Goal: Task Accomplishment & Management: Use online tool/utility

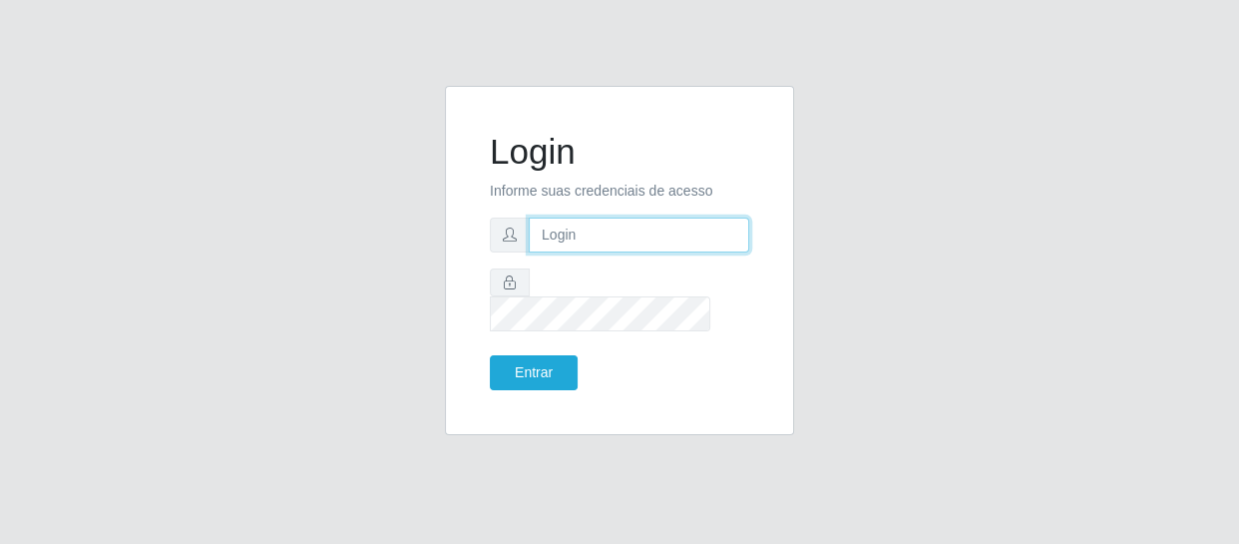
click at [534, 238] on input "text" at bounding box center [639, 234] width 220 height 35
type input "[EMAIL_ADDRESS][DOMAIN_NAME]"
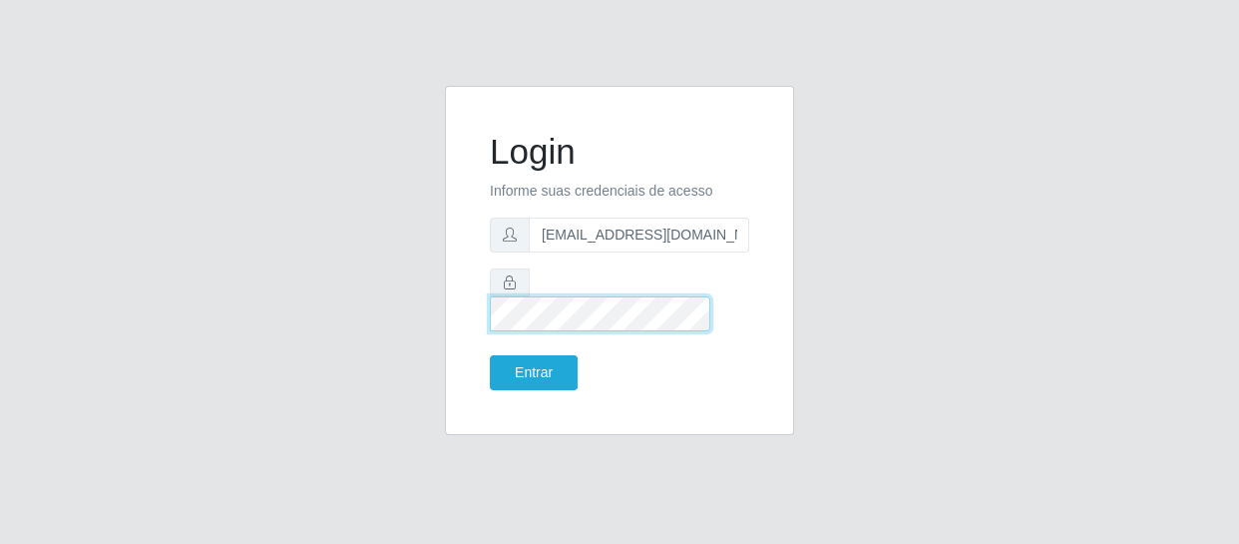
click at [490, 355] on button "Entrar" at bounding box center [534, 372] width 88 height 35
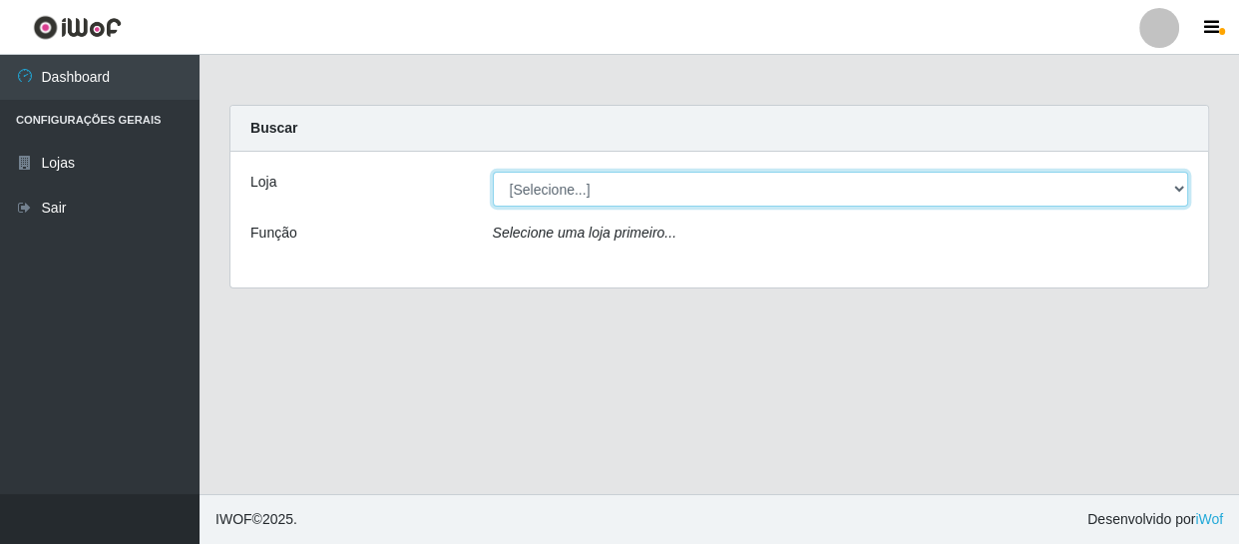
click at [1167, 187] on select "[Selecione...] SuperFácil Atacado - São Gonçalo do Amarante" at bounding box center [841, 189] width 696 height 35
select select "408"
click at [493, 172] on select "[Selecione...] SuperFácil Atacado - São Gonçalo do Amarante" at bounding box center [841, 189] width 696 height 35
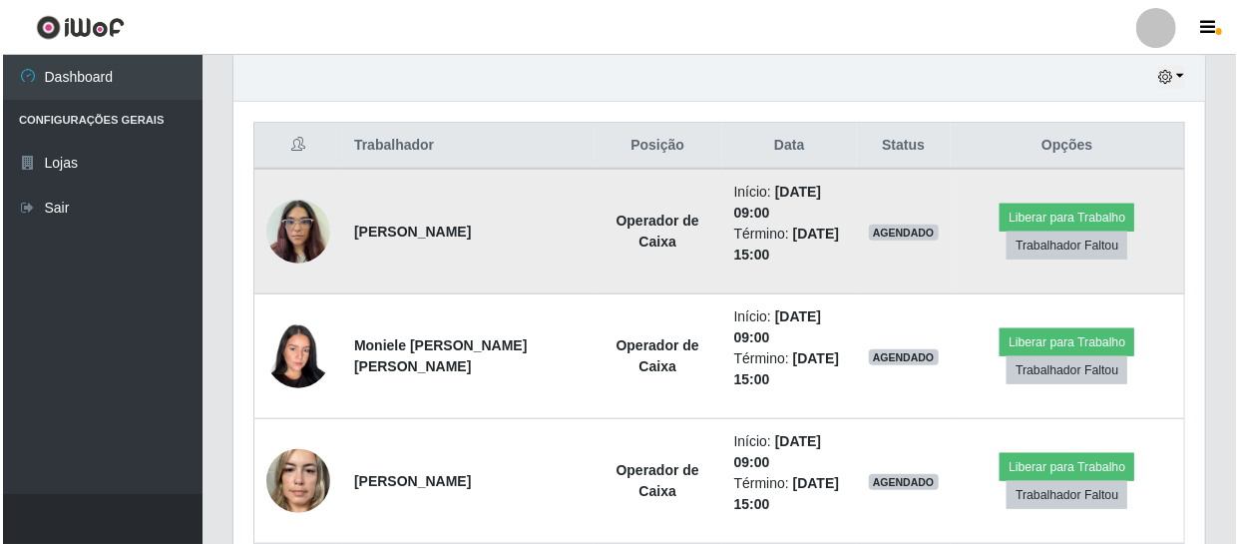
scroll to position [725, 0]
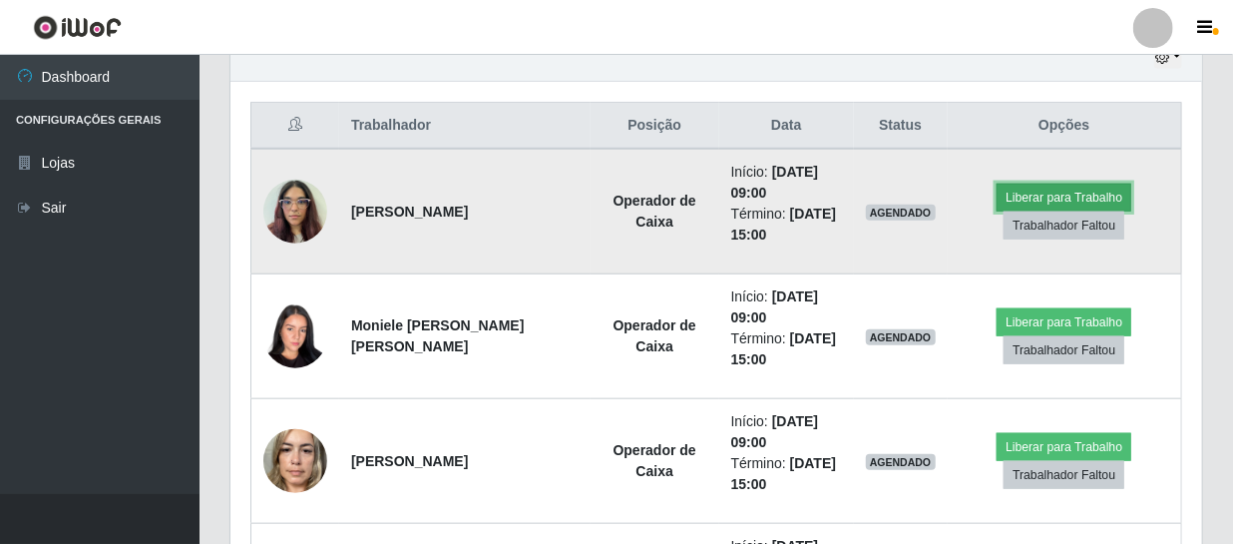
click at [1069, 197] on button "Liberar para Trabalho" at bounding box center [1064, 198] width 135 height 28
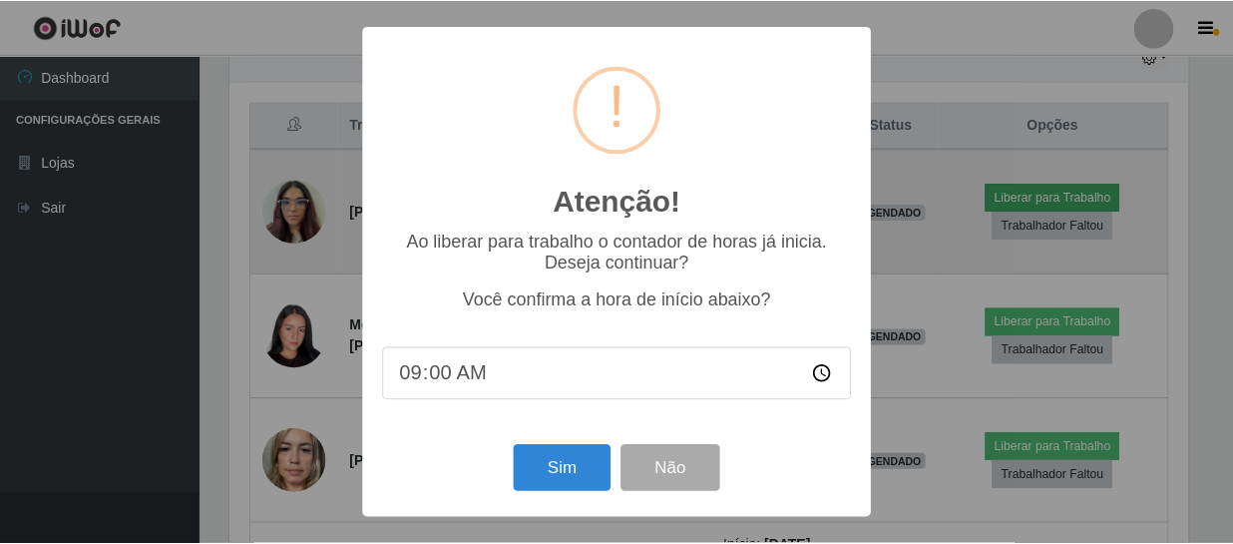
scroll to position [414, 963]
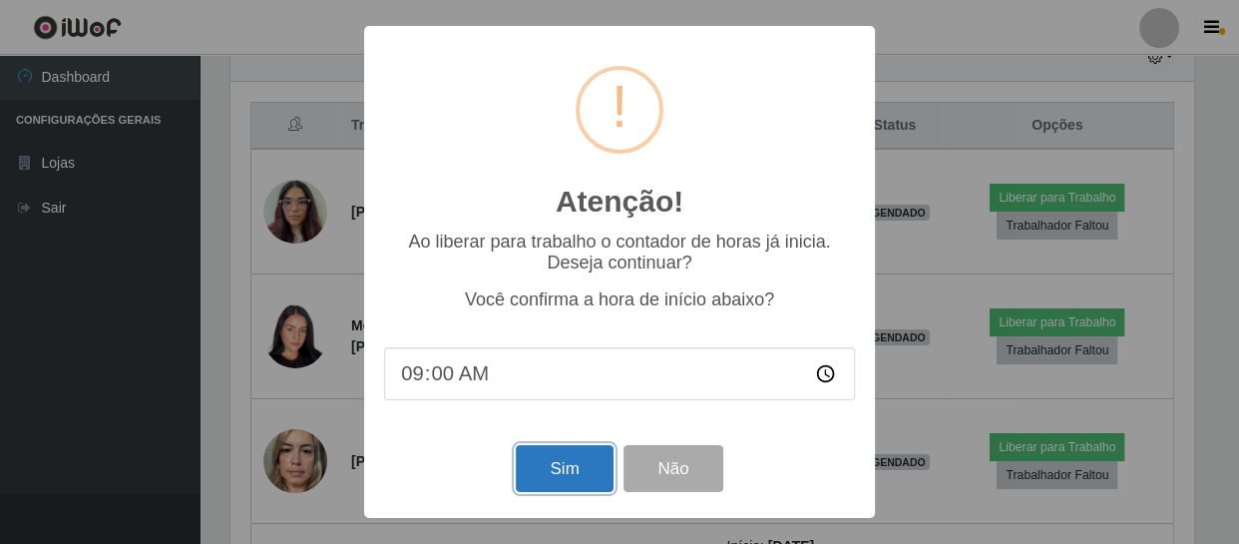
click at [563, 477] on button "Sim" at bounding box center [564, 468] width 97 height 47
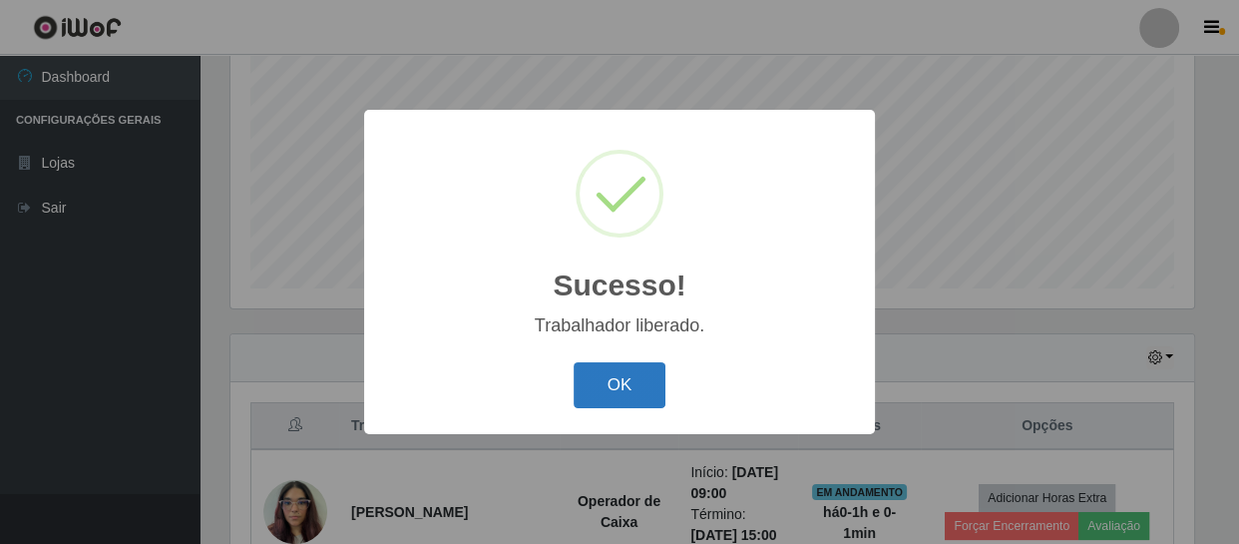
click at [641, 375] on button "OK" at bounding box center [620, 385] width 93 height 47
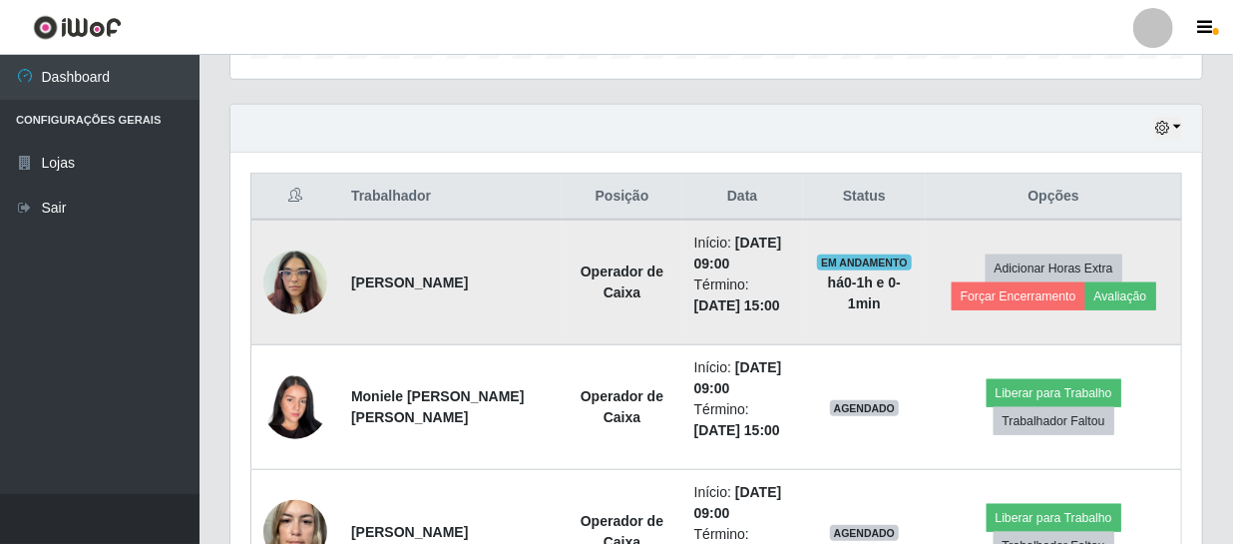
scroll to position [697, 0]
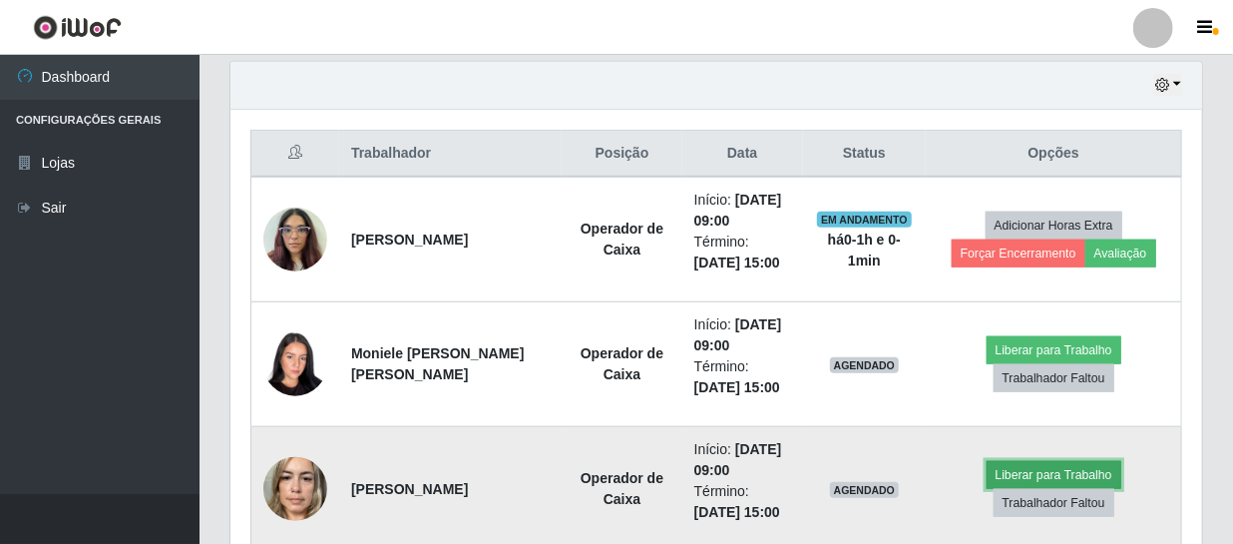
click at [1017, 479] on button "Liberar para Trabalho" at bounding box center [1054, 475] width 135 height 28
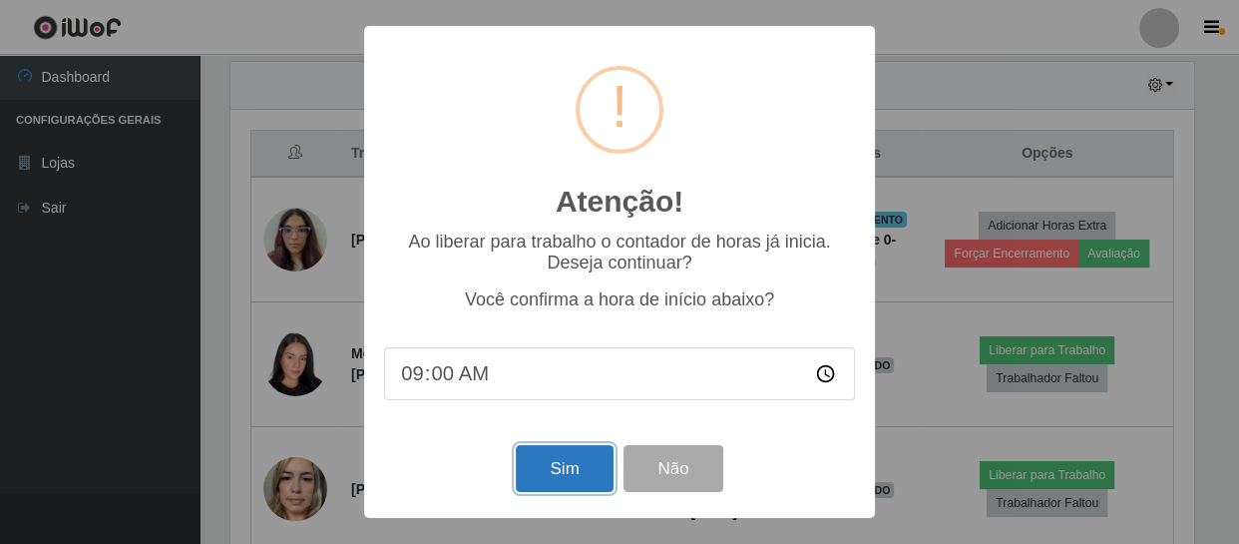
click at [541, 479] on button "Sim" at bounding box center [564, 468] width 97 height 47
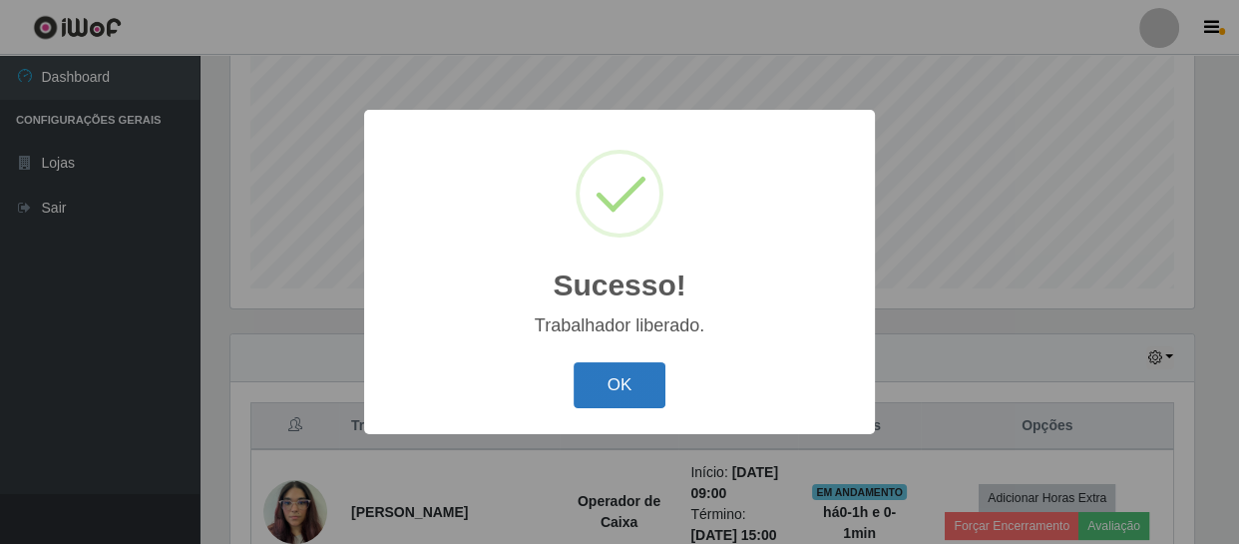
click at [619, 397] on button "OK" at bounding box center [620, 385] width 93 height 47
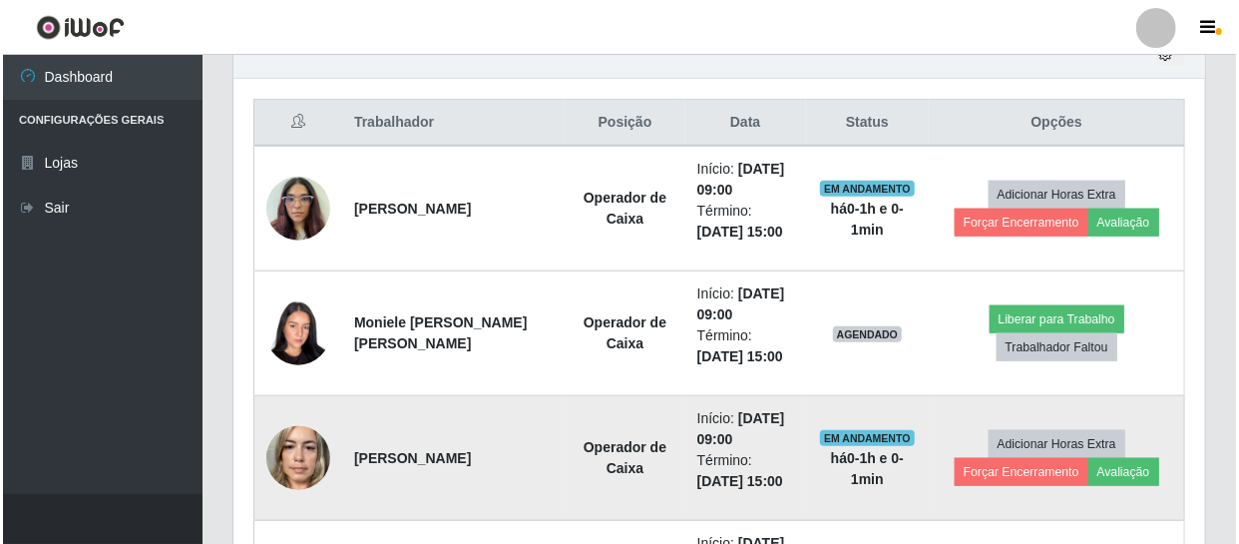
scroll to position [697, 0]
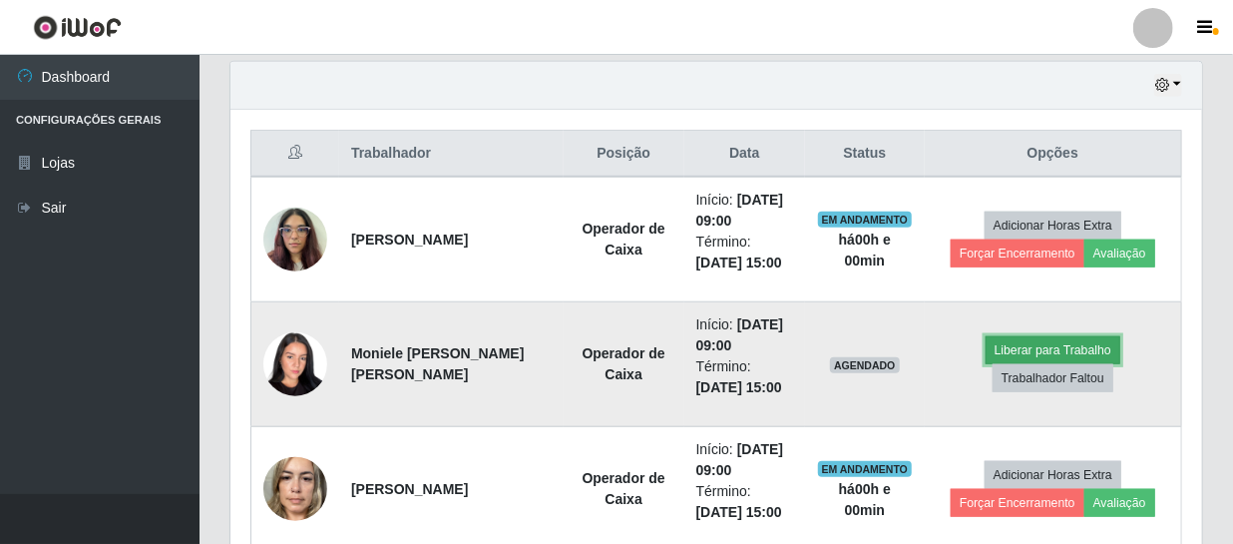
click at [994, 347] on button "Liberar para Trabalho" at bounding box center [1053, 350] width 135 height 28
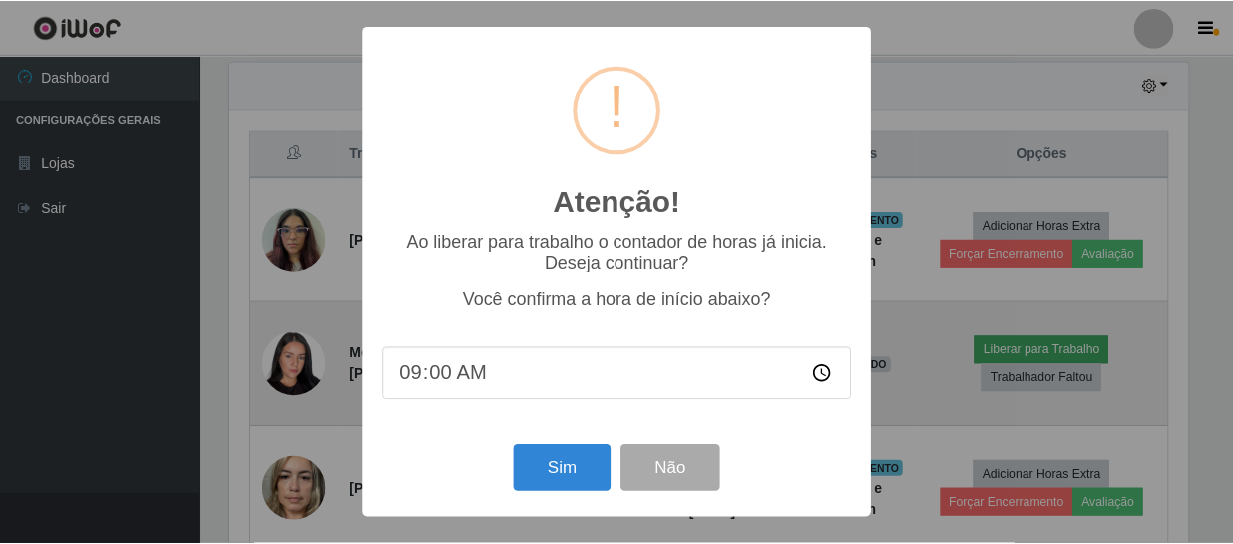
scroll to position [414, 963]
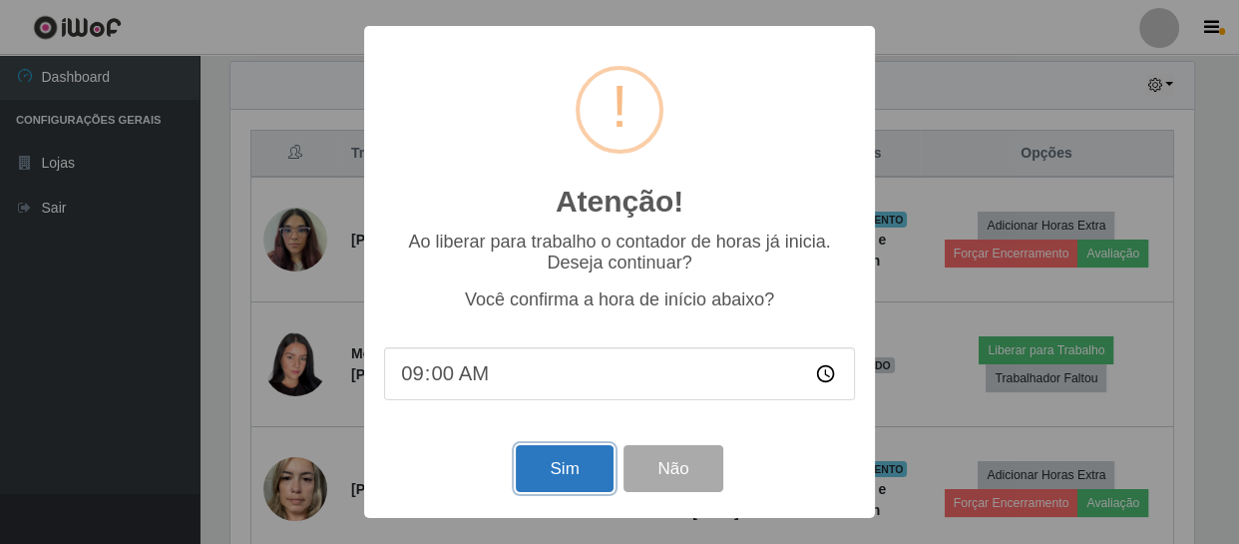
click at [572, 479] on button "Sim" at bounding box center [564, 468] width 97 height 47
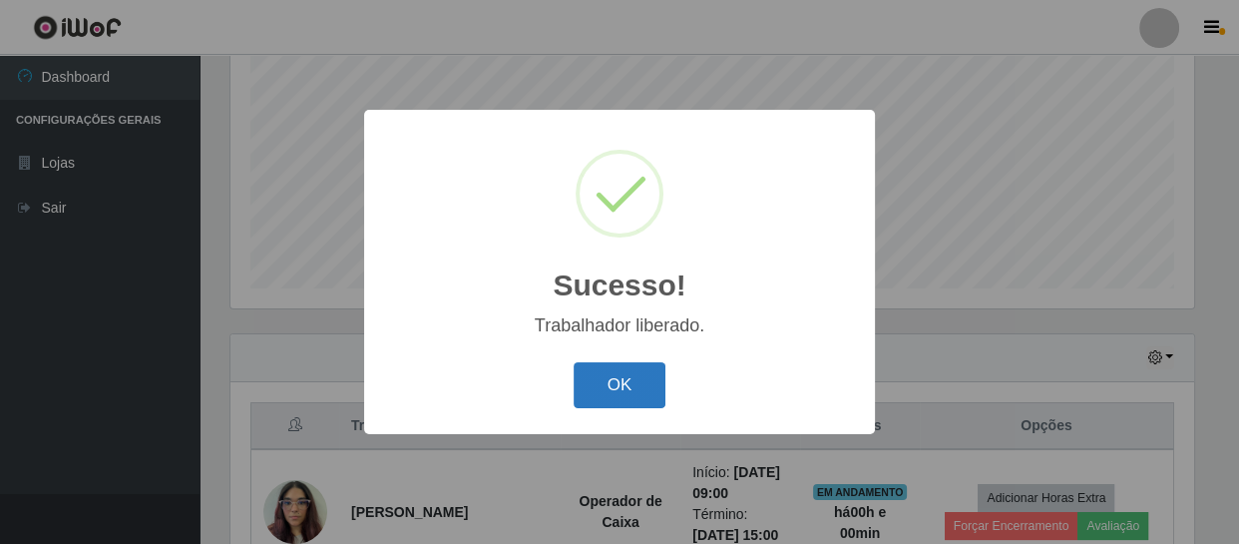
click at [619, 389] on button "OK" at bounding box center [620, 385] width 93 height 47
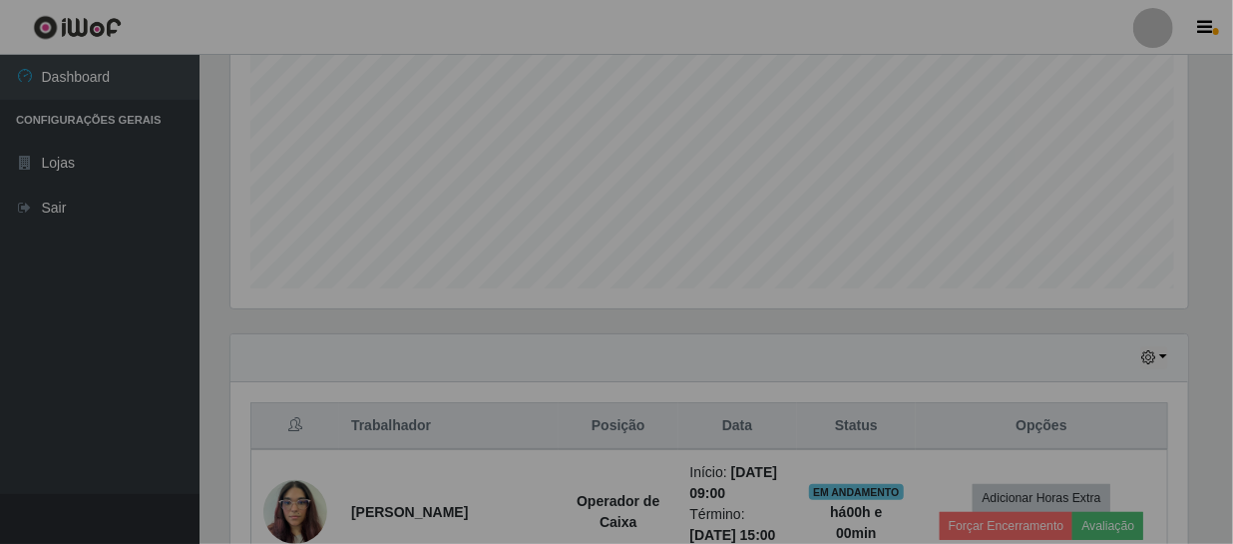
scroll to position [414, 972]
